Goal: Task Accomplishment & Management: Manage account settings

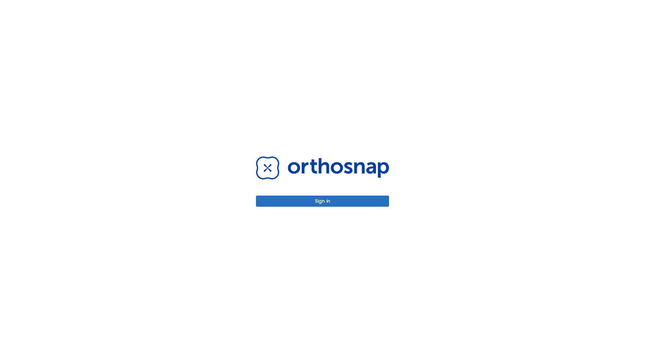
click at [323, 201] on button "Sign in" at bounding box center [322, 201] width 133 height 11
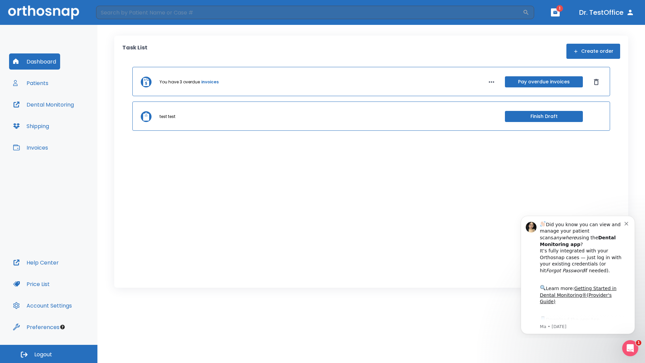
click at [49, 354] on span "Logout" at bounding box center [43, 354] width 18 height 7
